Goal: Answer question/provide support

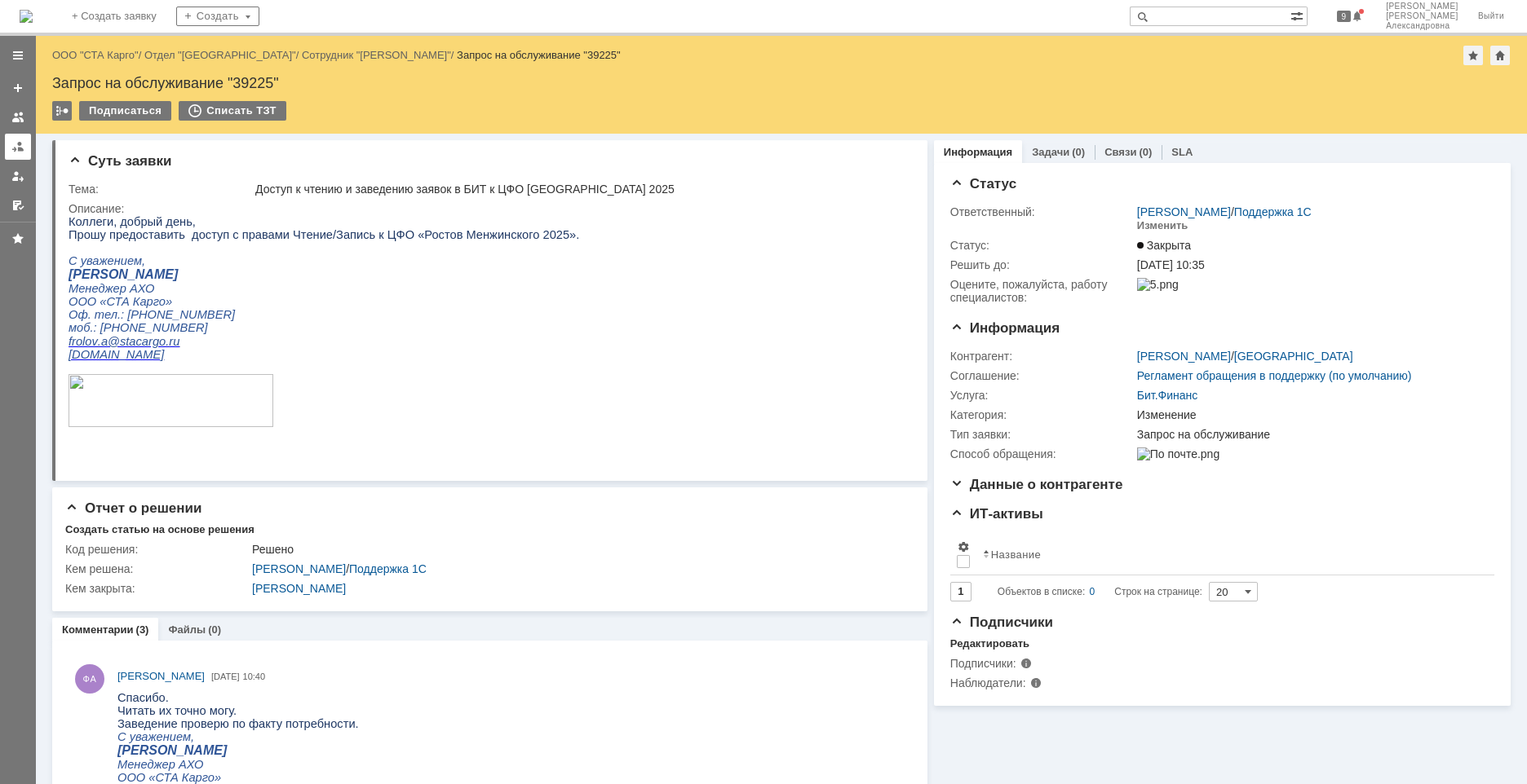
click at [13, 152] on div at bounding box center [18, 147] width 13 height 13
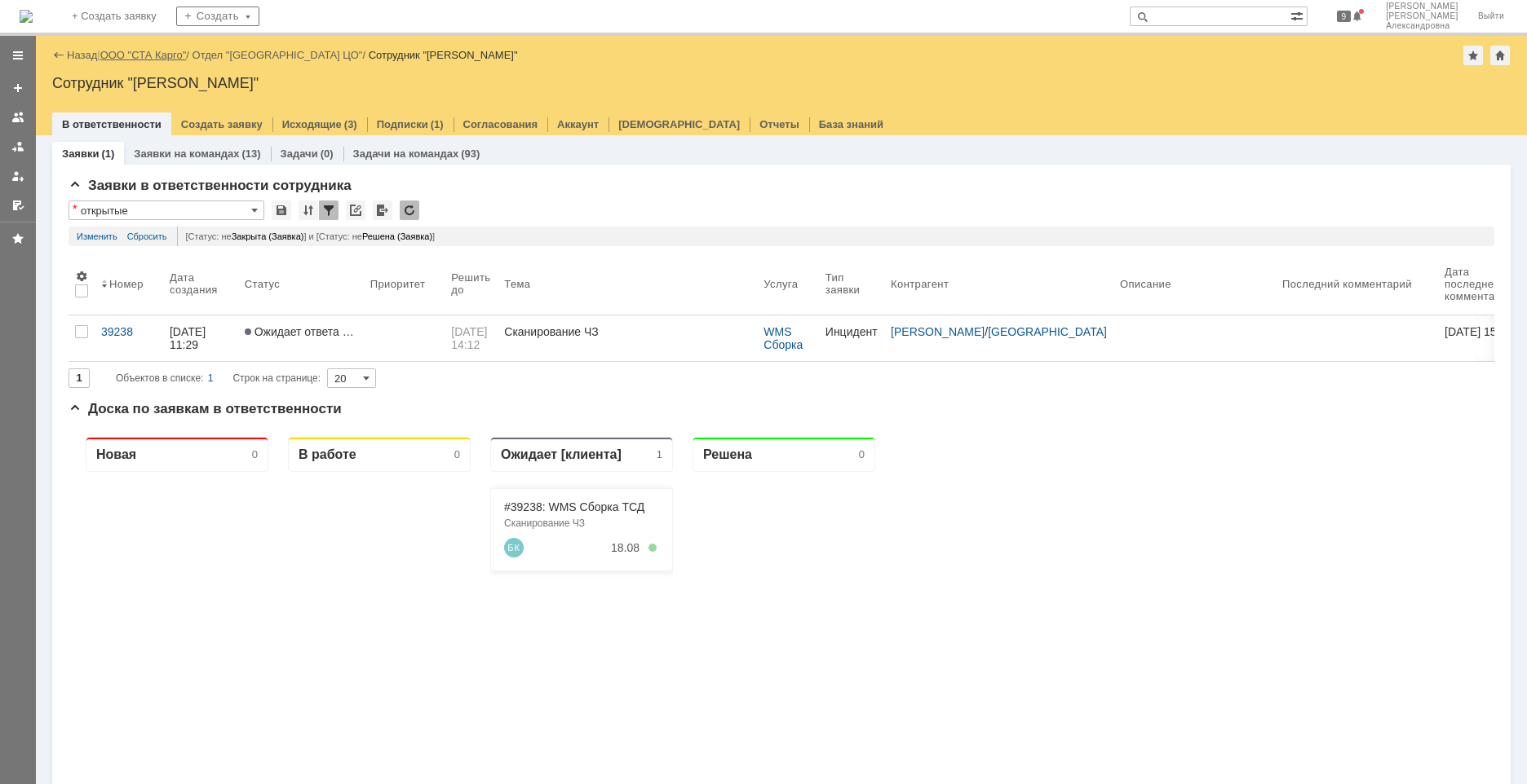
click at [123, 54] on link "ООО "СТА Карго"" at bounding box center [143, 54] width 86 height 13
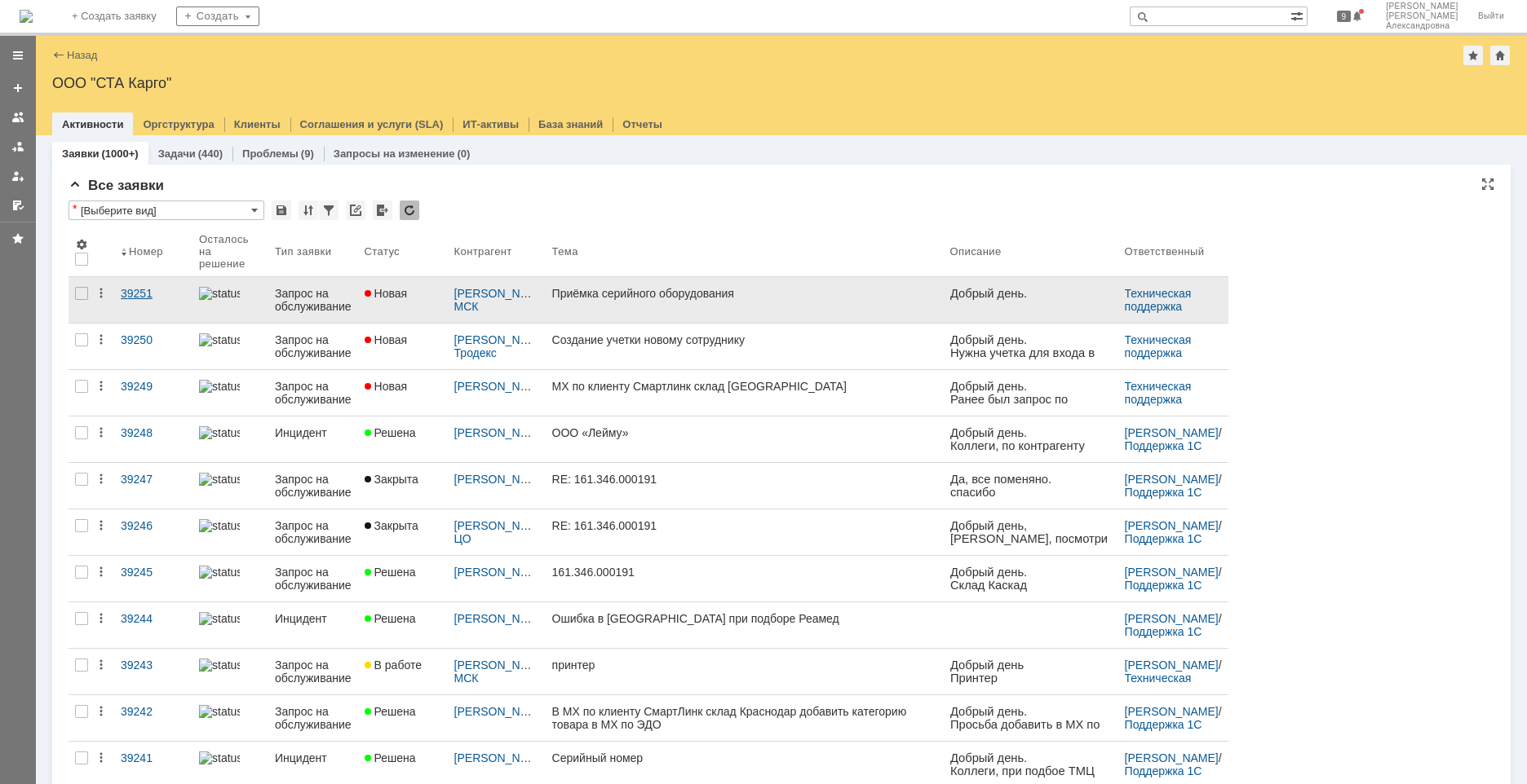
click at [139, 311] on link "39251" at bounding box center [153, 300] width 78 height 45
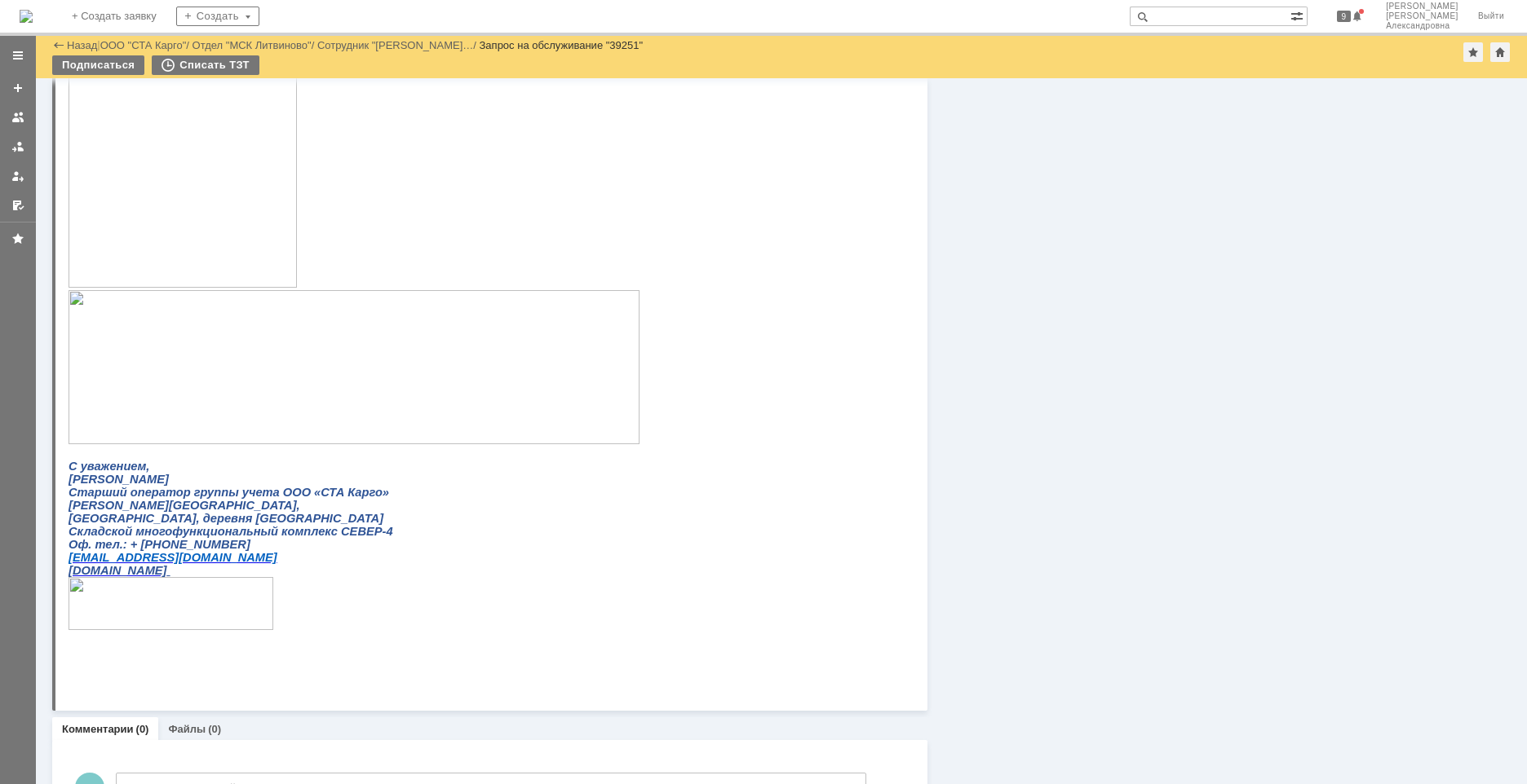
click at [204, 238] on img at bounding box center [183, 106] width 228 height 364
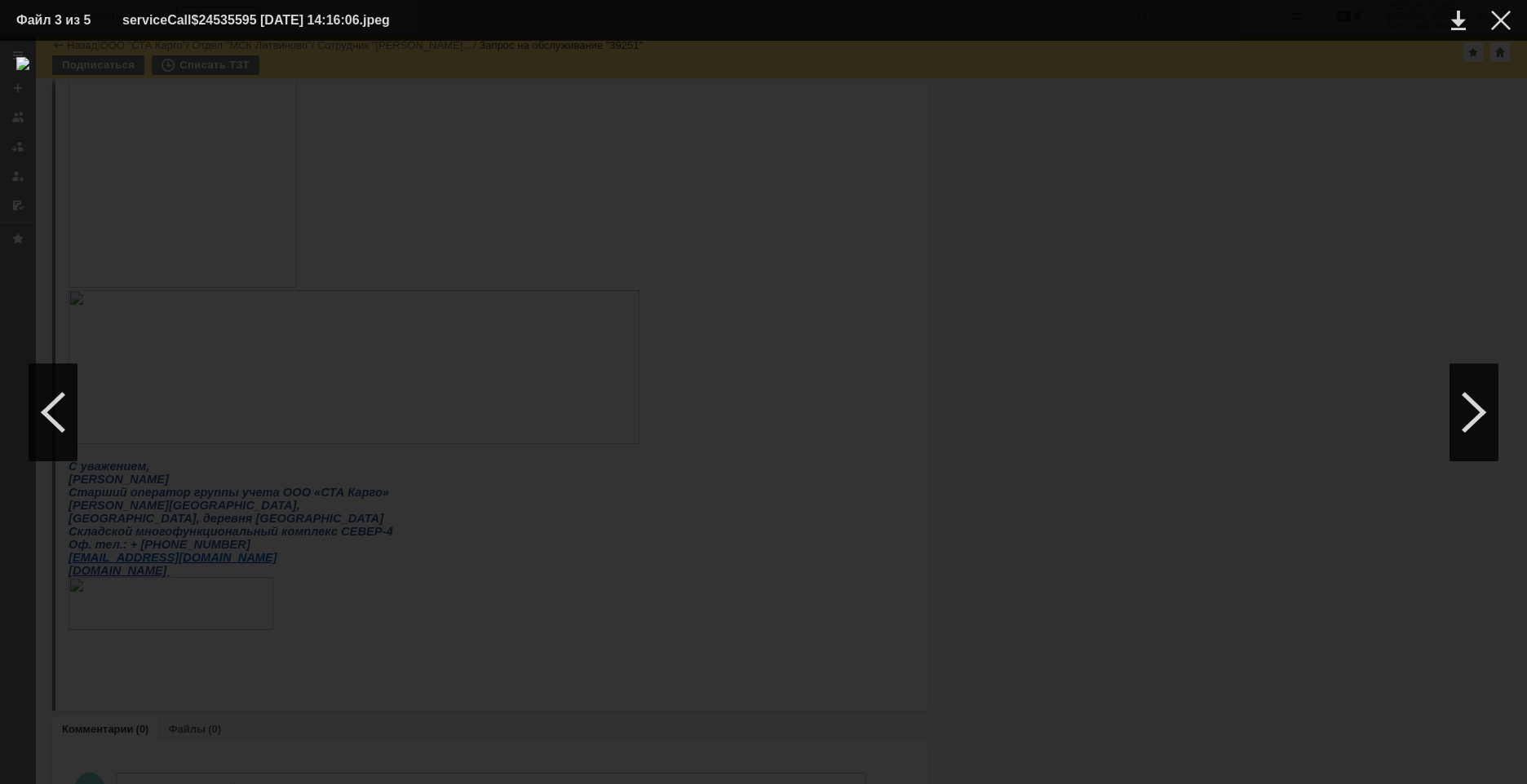
click at [1516, 13] on table "Файл 3 из 5 serviceCall$24535595 [DATE] 14:16:06.jpeg" at bounding box center [764, 20] width 1527 height 41
click at [1512, 16] on table "Файл 3 из 5 serviceCall$24535595 [DATE] 14:16:06.jpeg" at bounding box center [764, 20] width 1527 height 41
drag, startPoint x: 1496, startPoint y: 20, endPoint x: 1501, endPoint y: 8, distance: 13.0
click at [1499, 12] on div at bounding box center [1500, 20] width 19 height 19
